Goal: Information Seeking & Learning: Learn about a topic

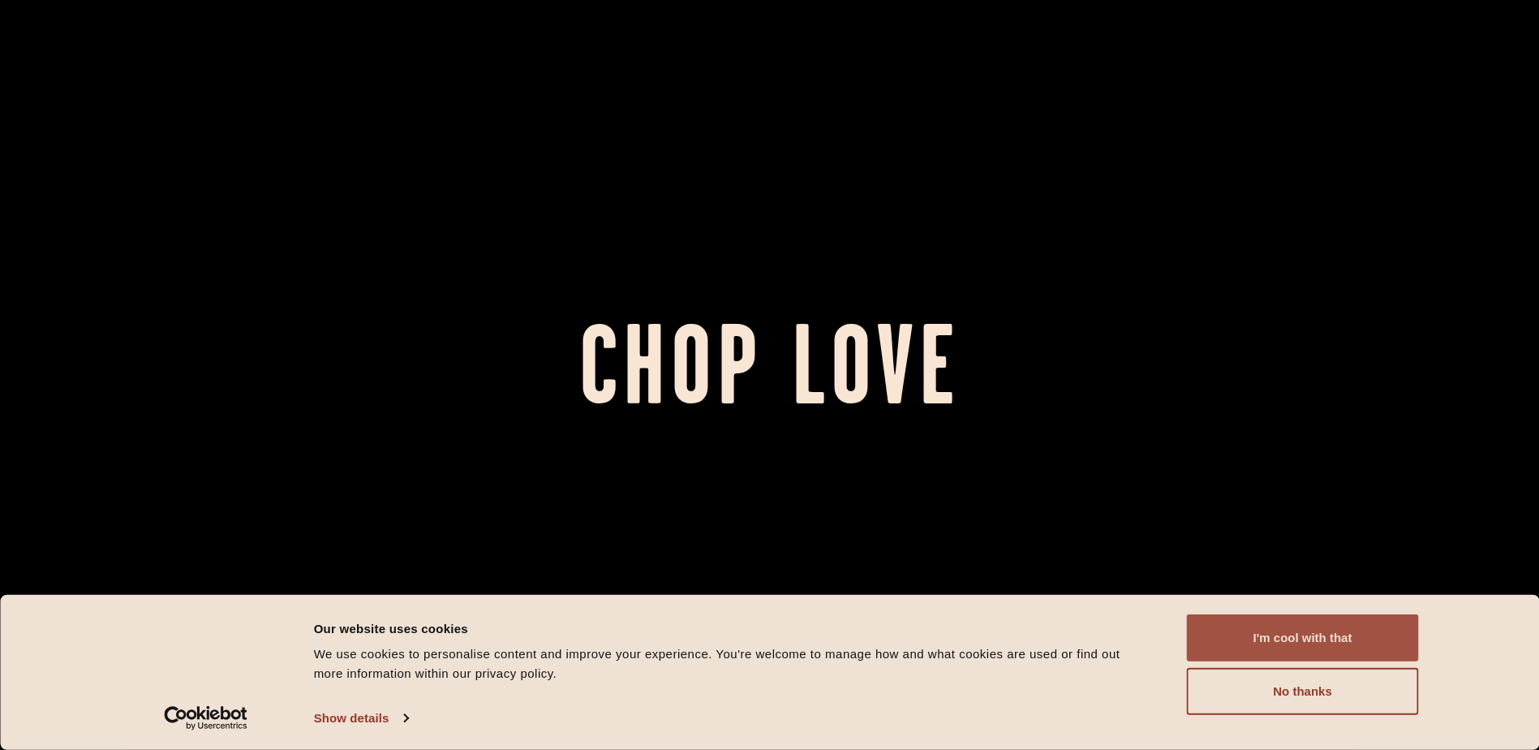
click at [1388, 627] on button "I'm cool with that" at bounding box center [1303, 637] width 232 height 47
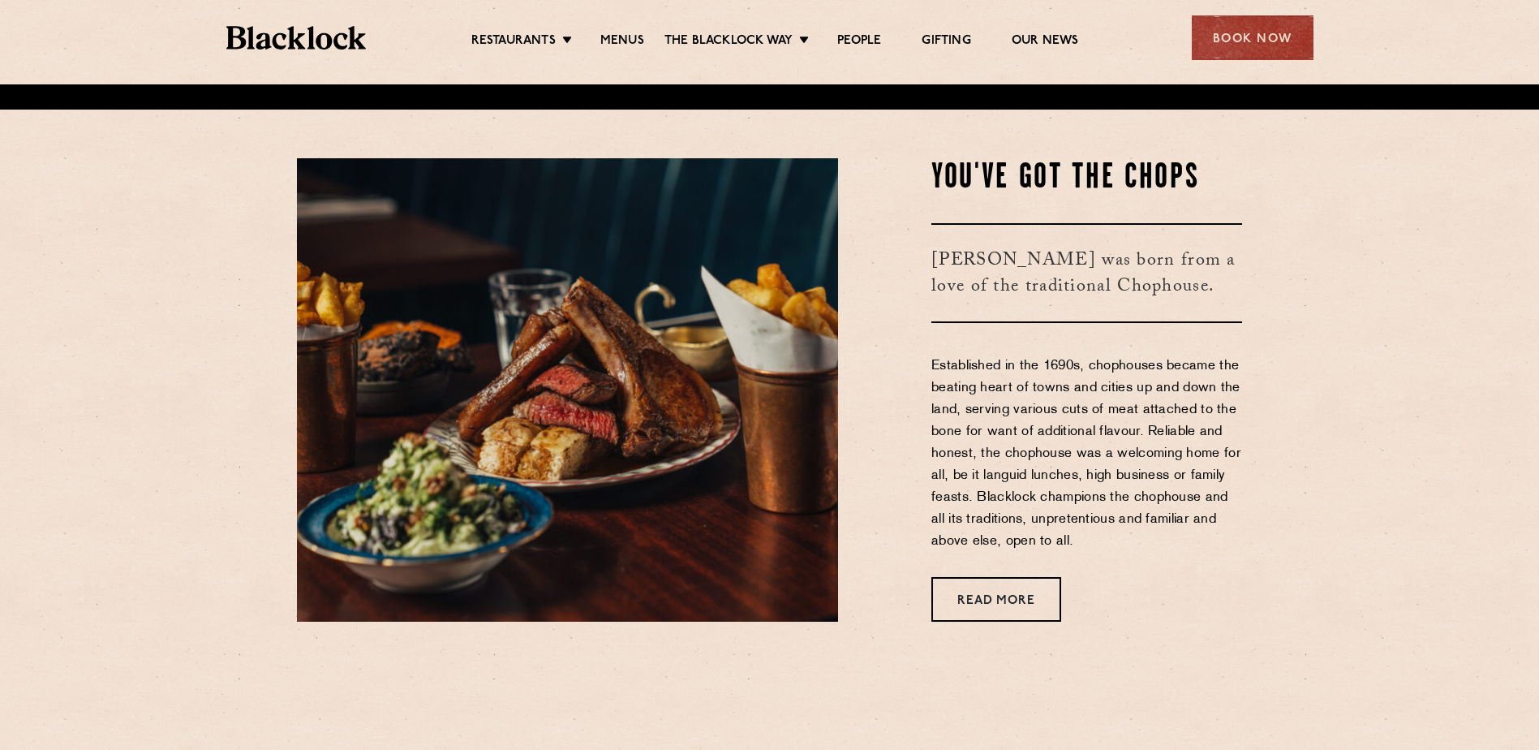
scroll to position [893, 0]
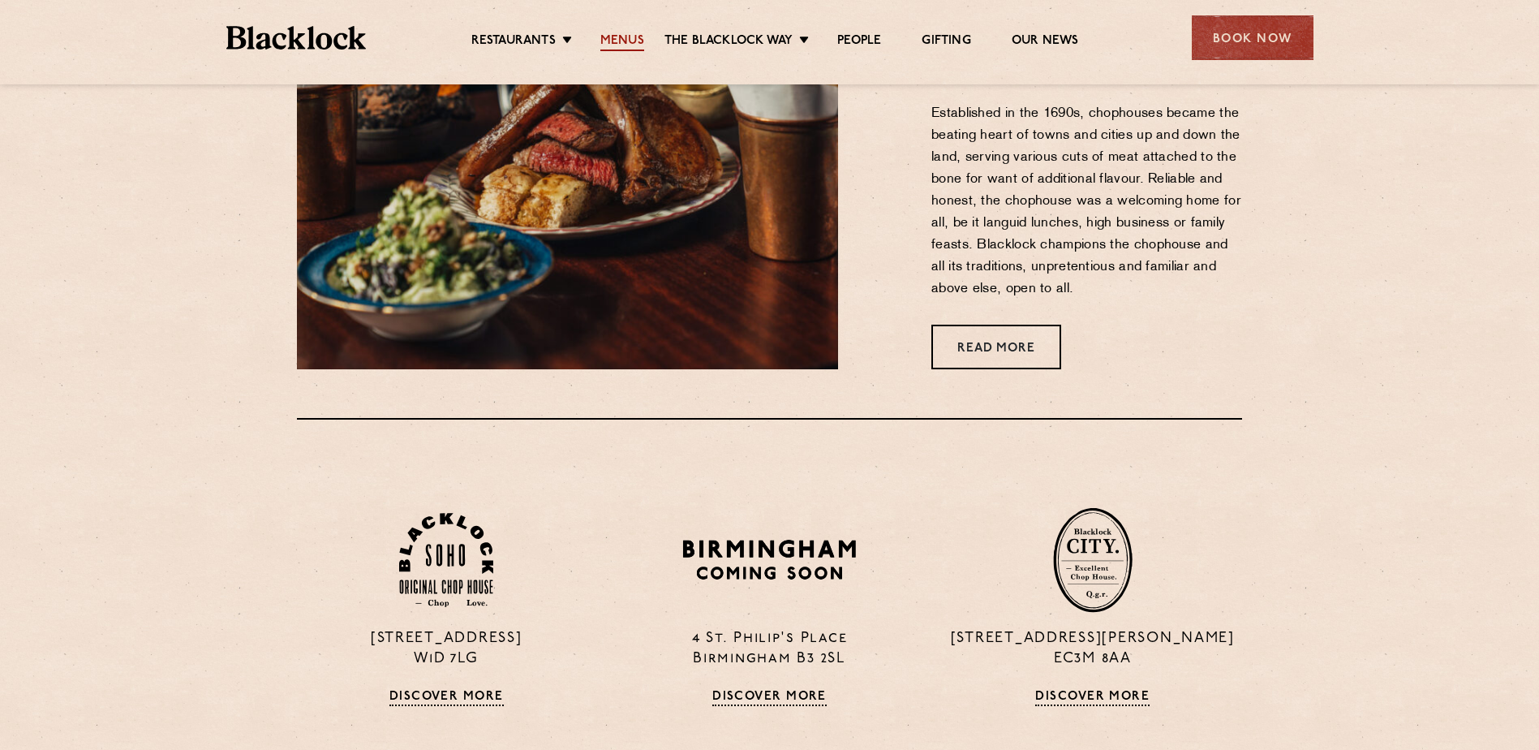
click at [633, 38] on link "Menus" at bounding box center [622, 42] width 44 height 18
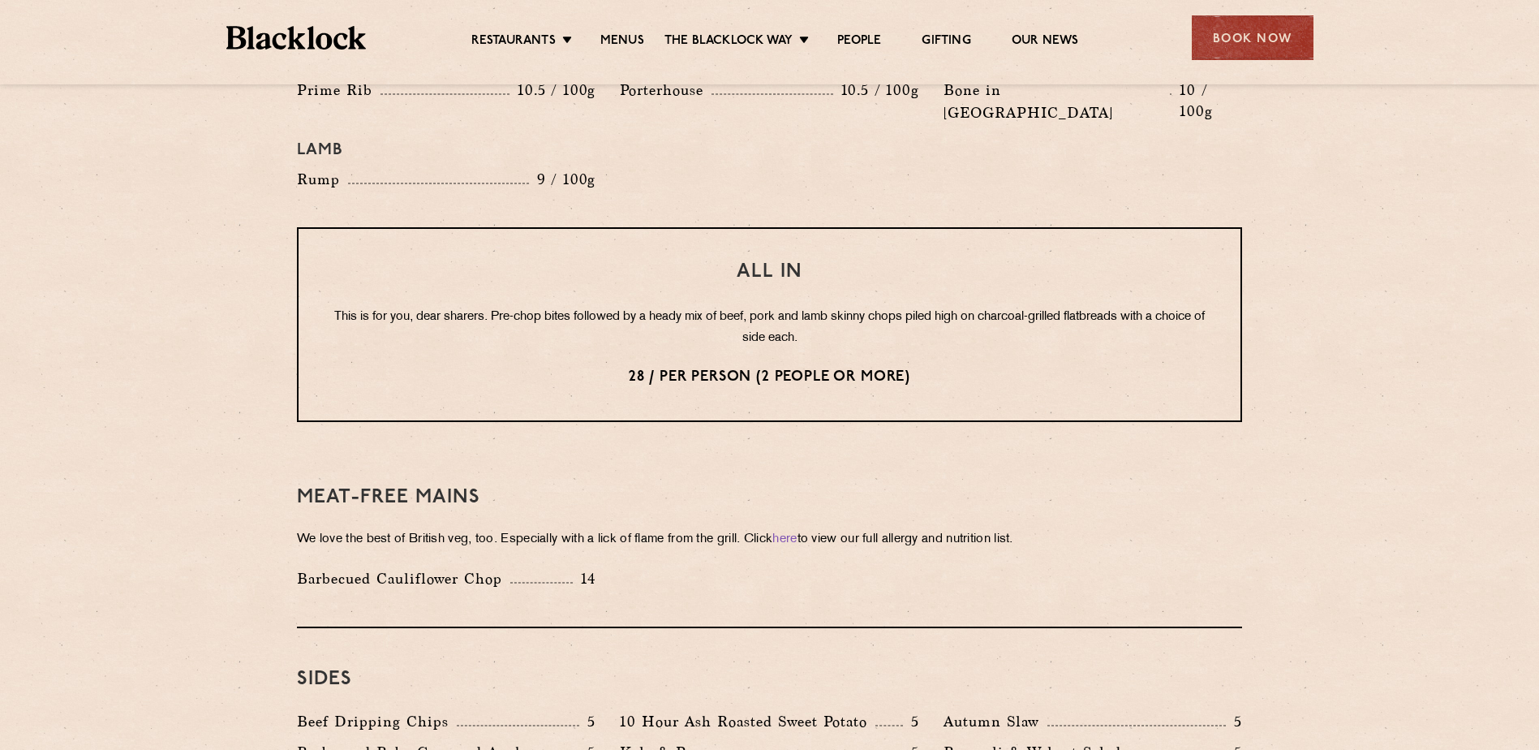
scroll to position [1704, 0]
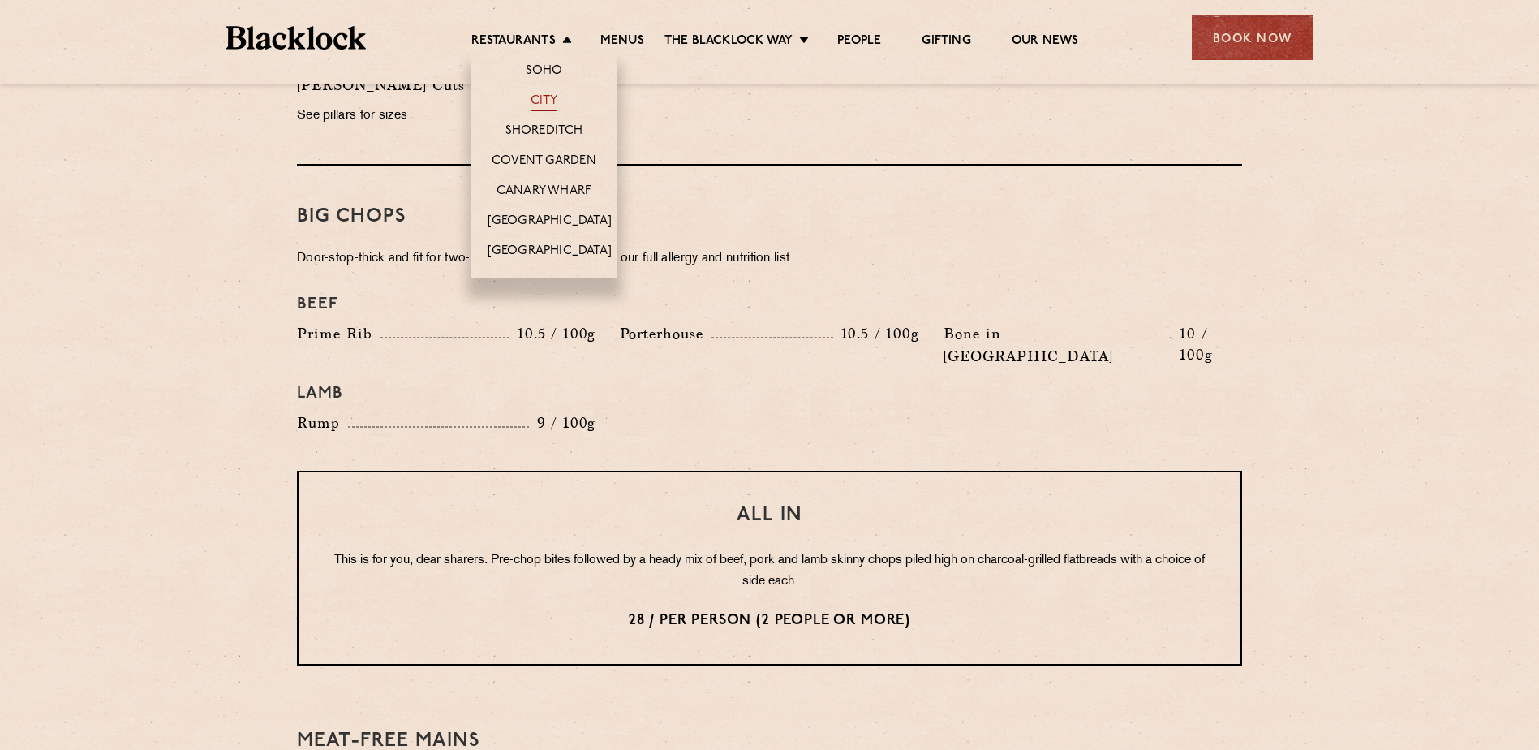
click at [546, 106] on link "City" at bounding box center [545, 102] width 28 height 18
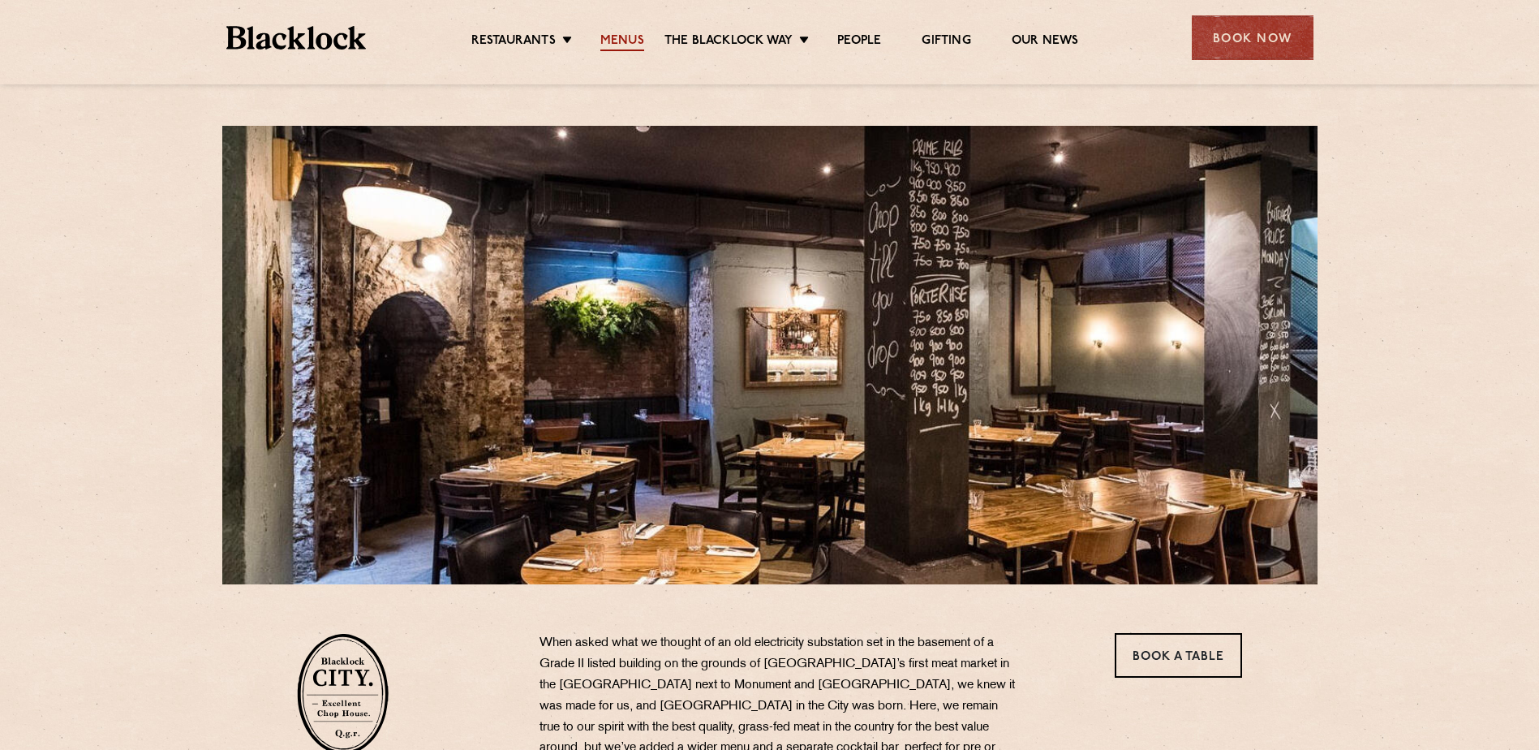
click at [611, 44] on link "Menus" at bounding box center [622, 42] width 44 height 18
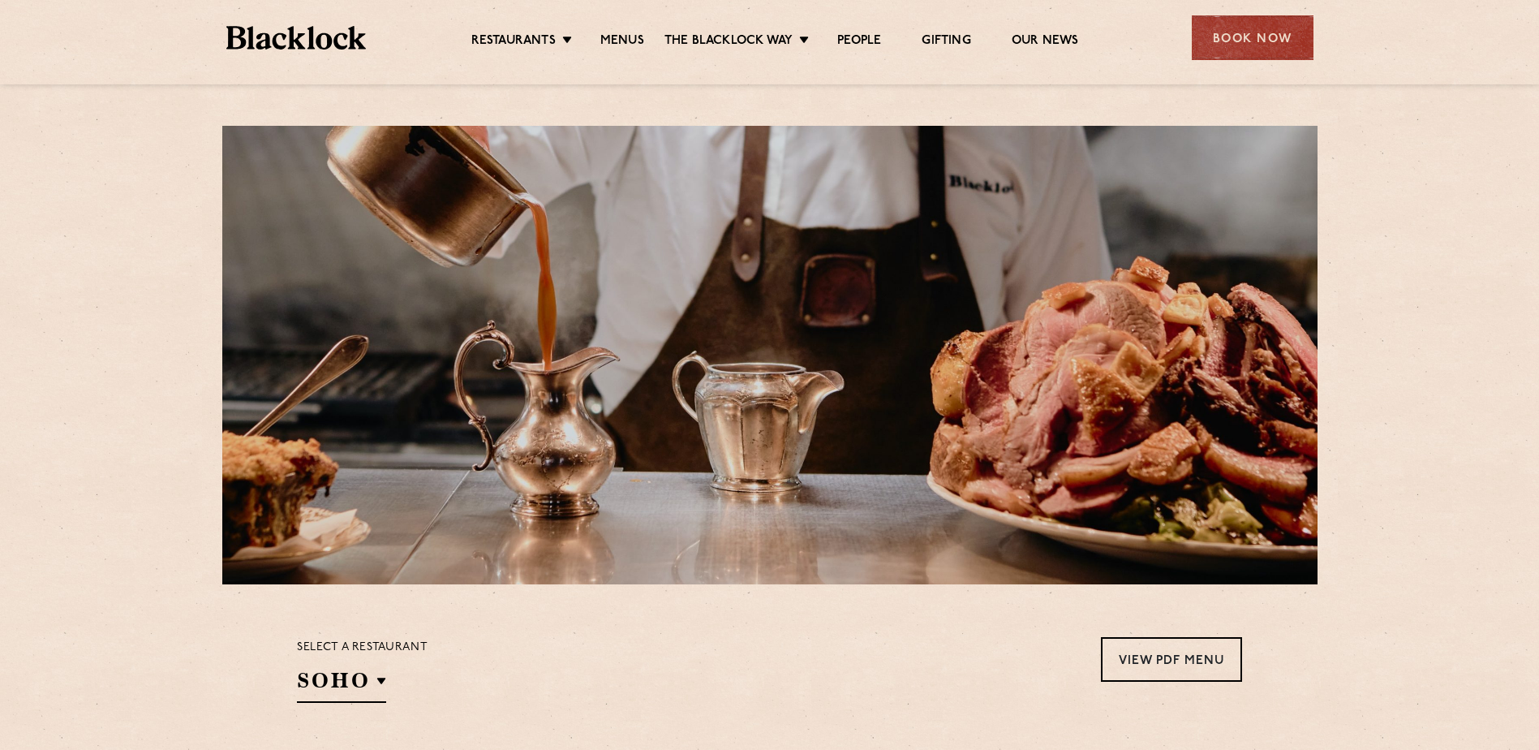
scroll to position [243, 0]
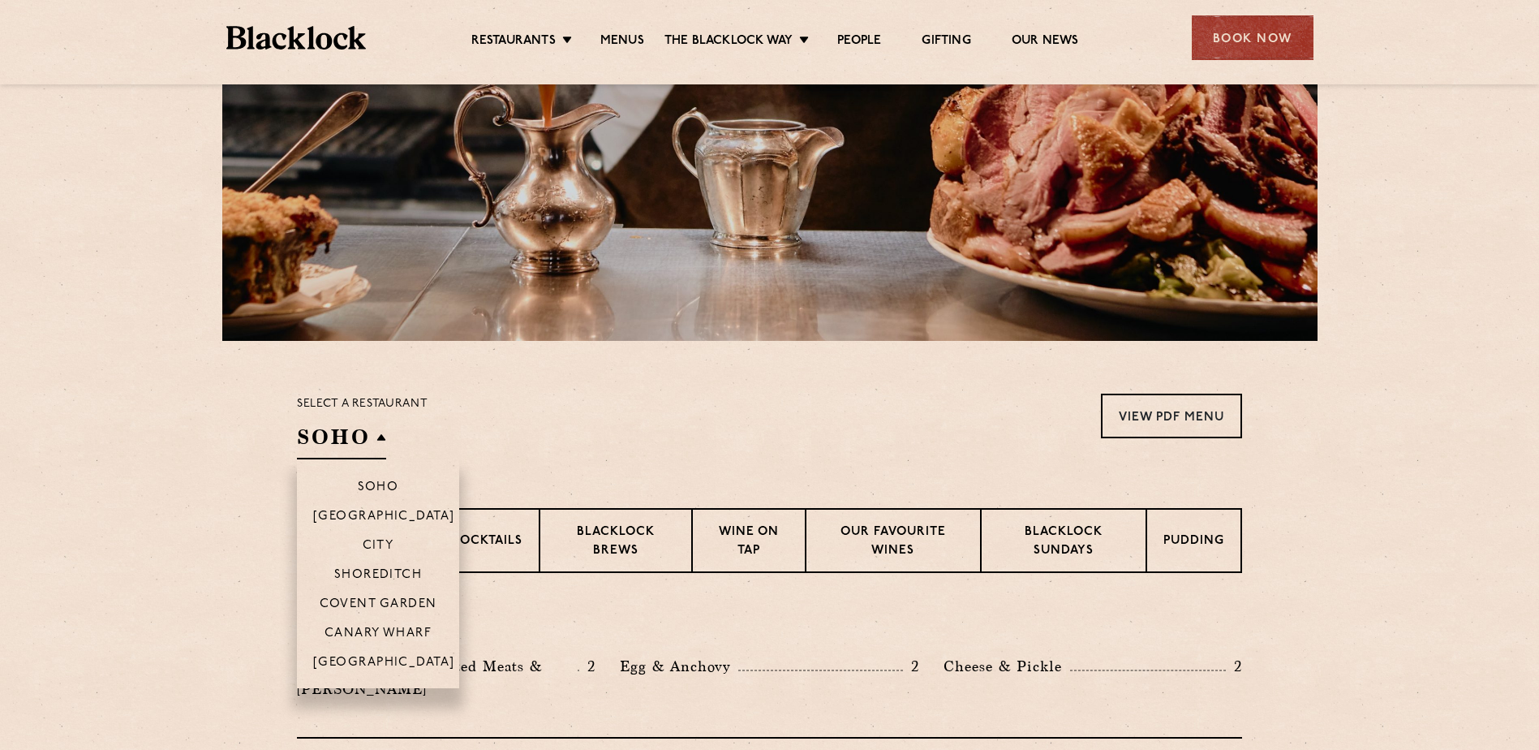
click at [316, 454] on h2 "SOHO" at bounding box center [341, 441] width 89 height 37
click at [364, 536] on li "City" at bounding box center [378, 544] width 162 height 29
click at [368, 543] on p "City" at bounding box center [379, 547] width 32 height 16
click at [385, 538] on li "City" at bounding box center [378, 544] width 162 height 29
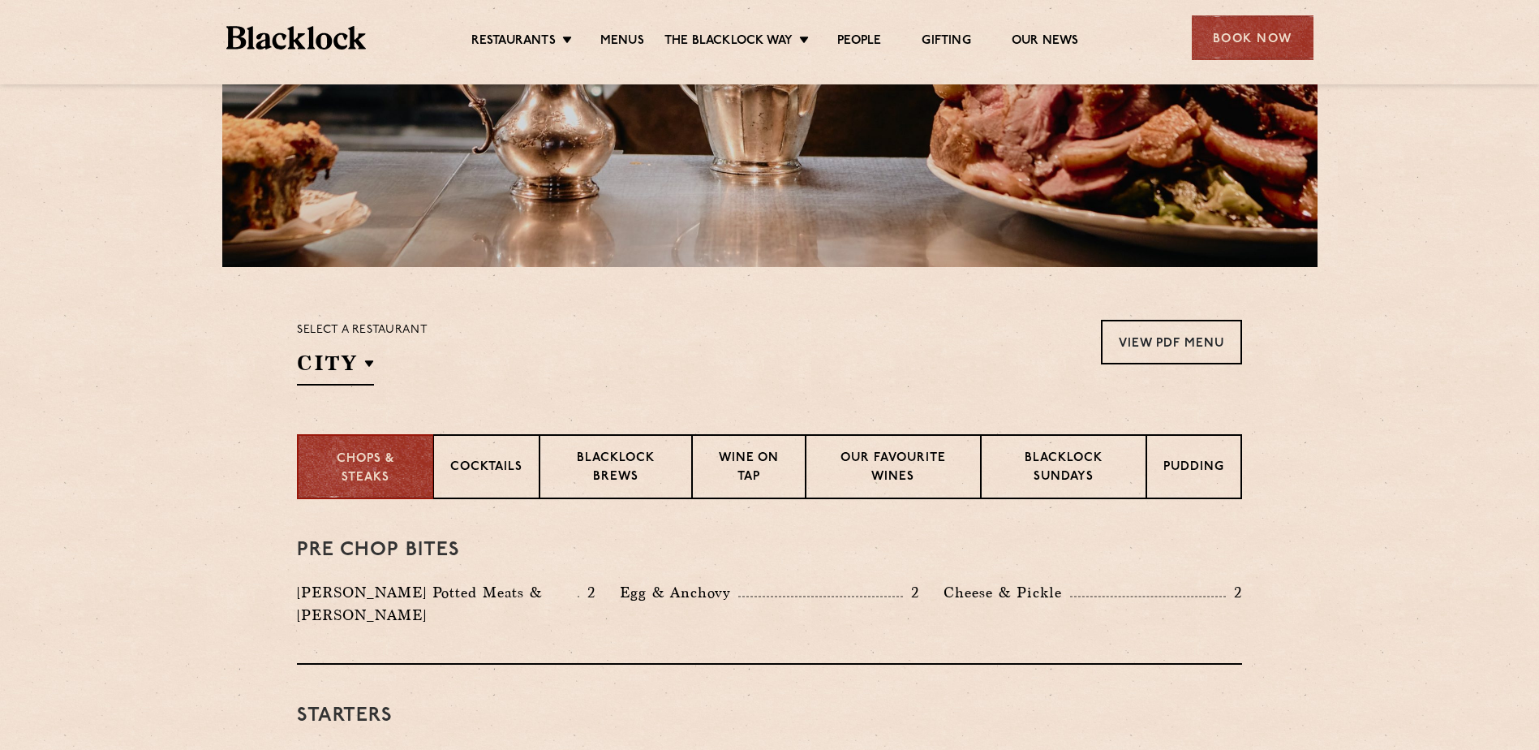
scroll to position [487, 0]
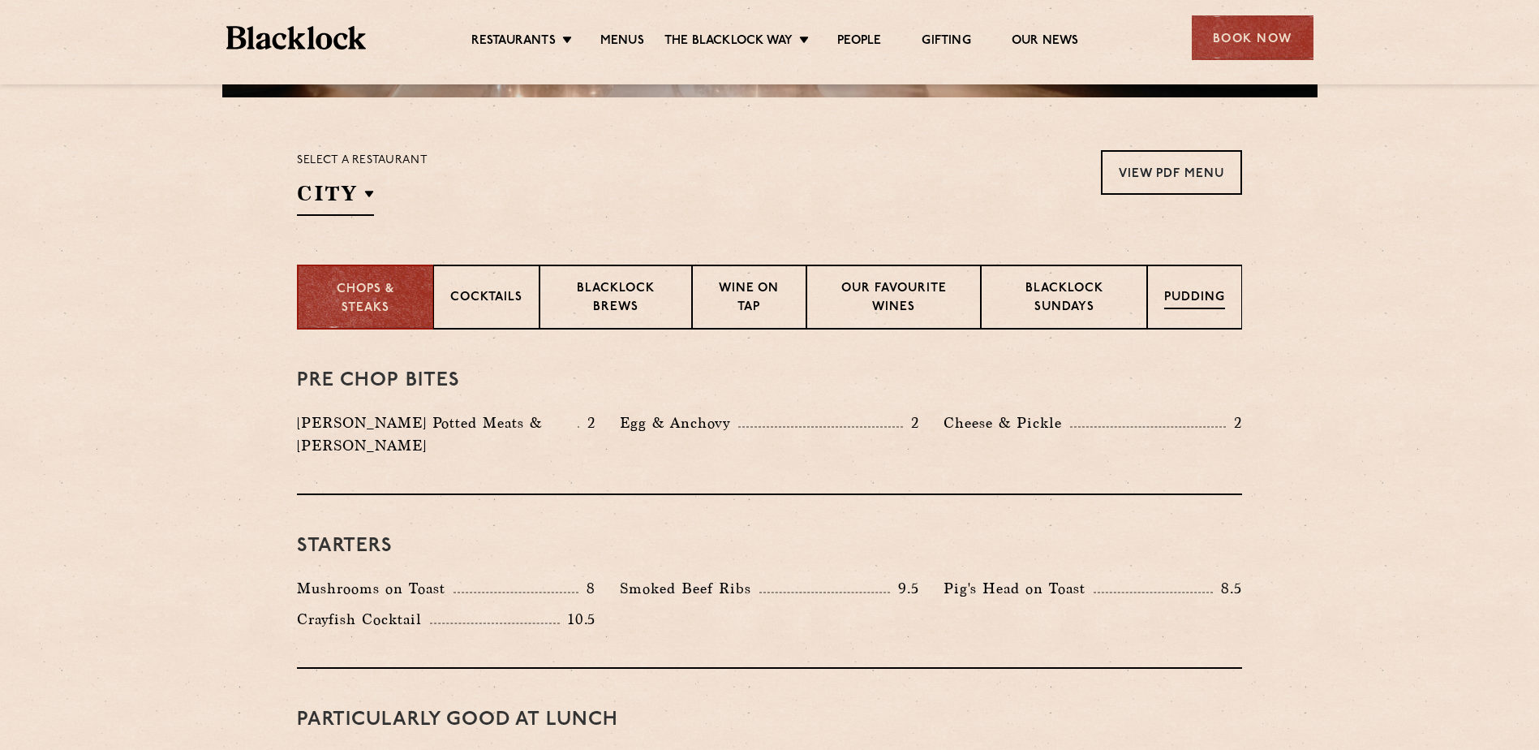
click at [1182, 302] on p "Pudding" at bounding box center [1194, 299] width 61 height 20
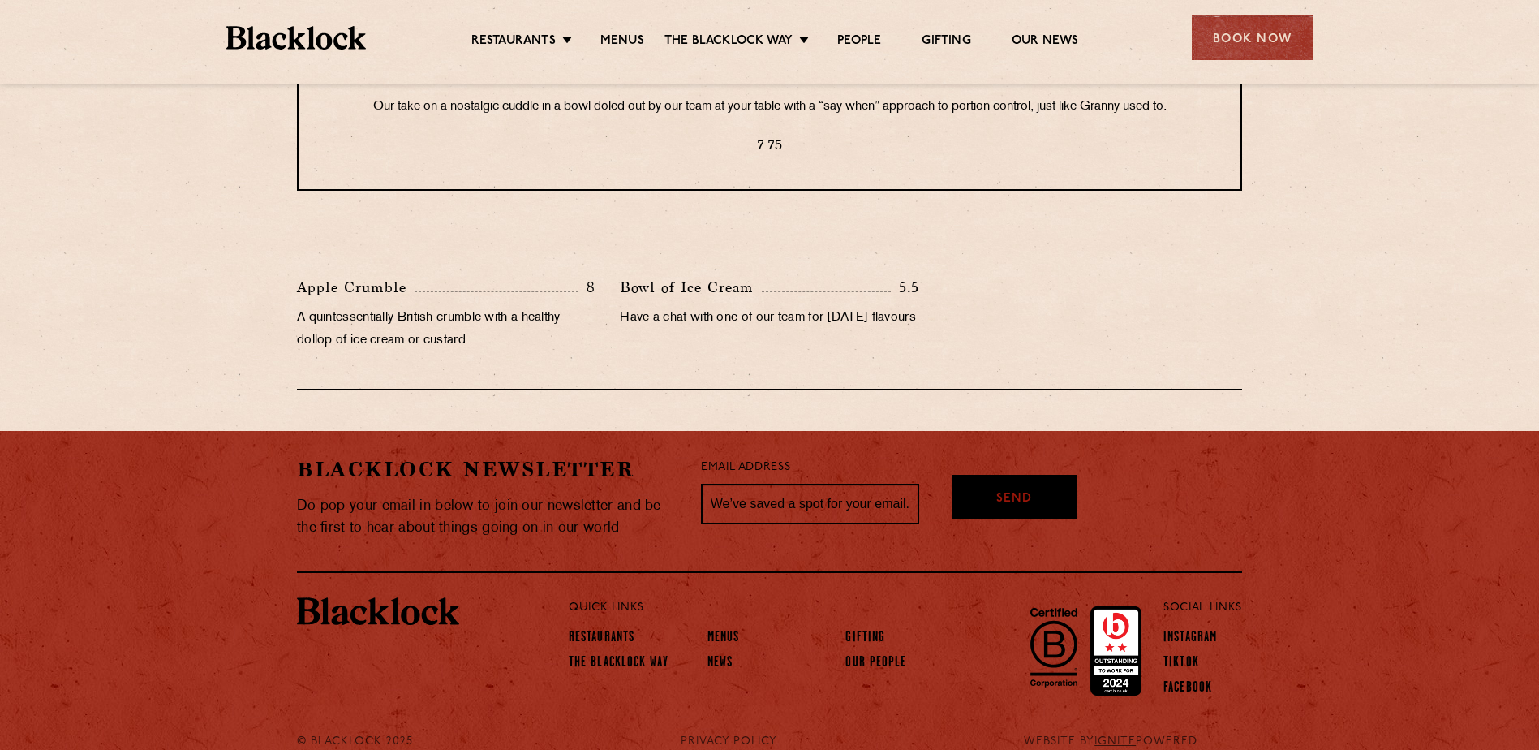
scroll to position [811, 0]
